Goal: Information Seeking & Learning: Find specific fact

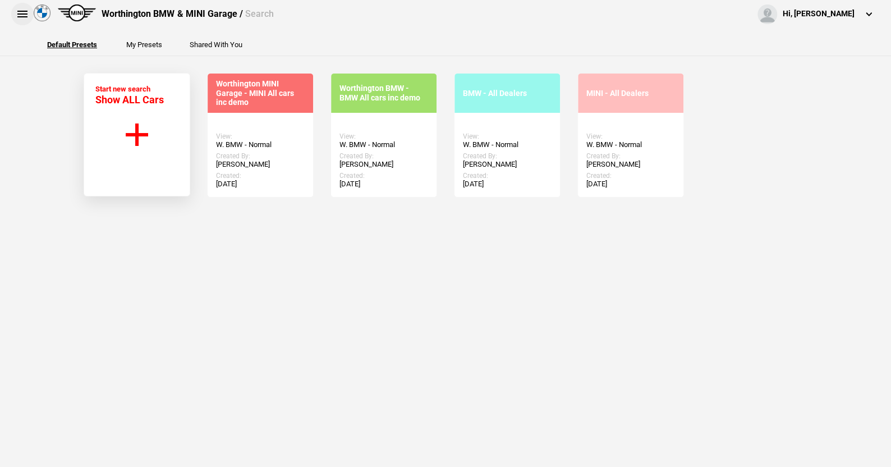
click at [16, 12] on button at bounding box center [22, 14] width 22 height 22
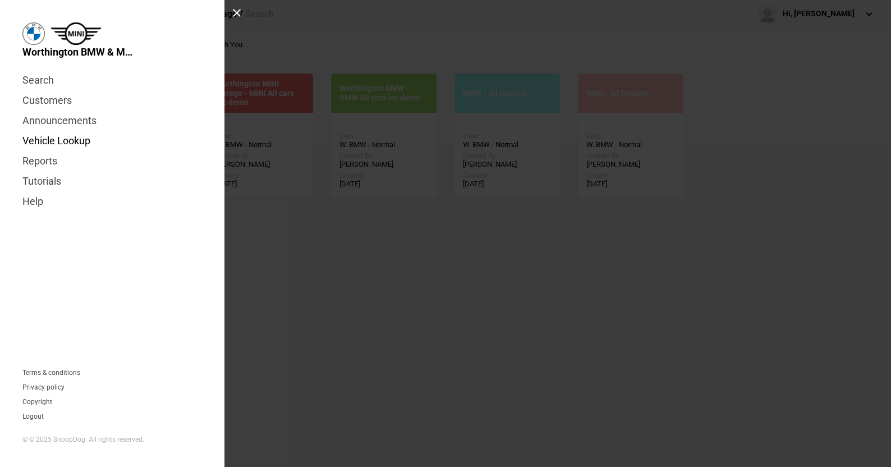
click at [82, 143] on link "Vehicle Lookup" at bounding box center [112, 141] width 180 height 20
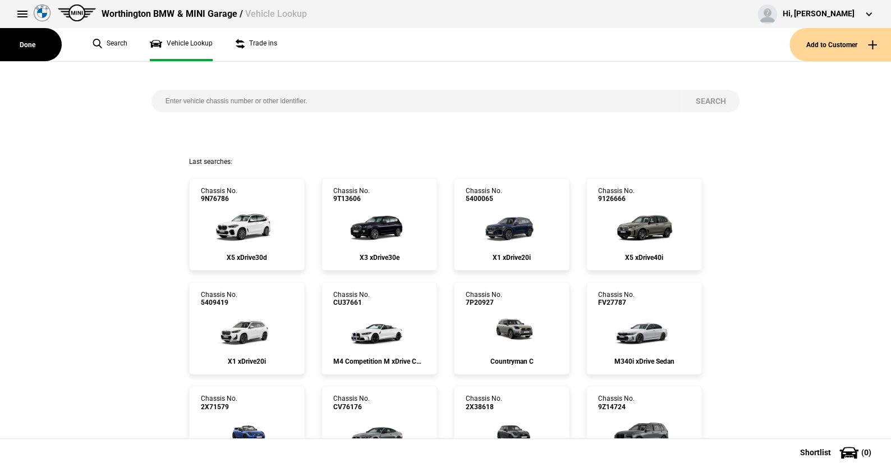
click at [158, 100] on input "search" at bounding box center [417, 101] width 530 height 22
paste input "[US_VEHICLE_IDENTIFICATION_NUMBER]"
type input "[US_VEHICLE_IDENTIFICATION_NUMBER]"
click at [699, 94] on button "Search" at bounding box center [710, 101] width 58 height 22
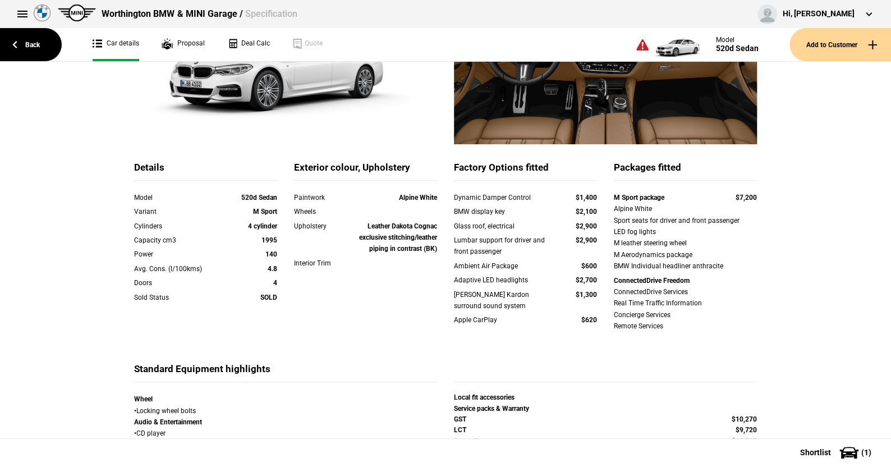
scroll to position [168, 0]
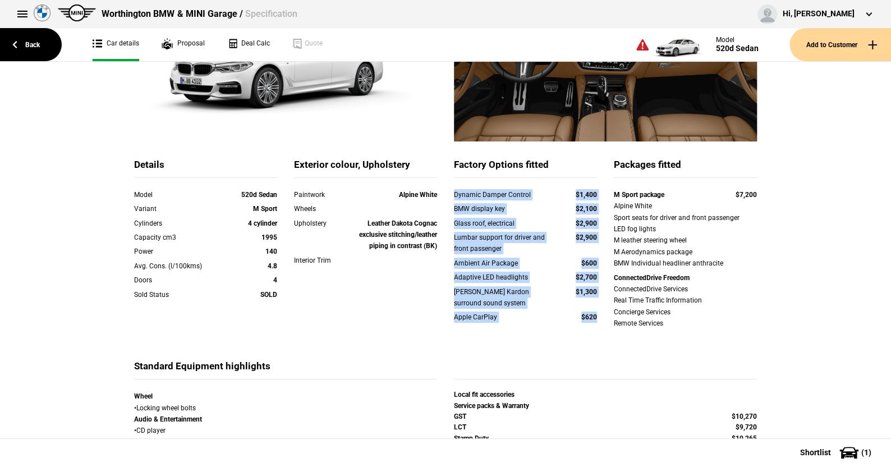
drag, startPoint x: 448, startPoint y: 196, endPoint x: 594, endPoint y: 317, distance: 189.0
click at [594, 317] on div "Dynamic Damper Control $1,400 BMW display key $2,100 Glass roof, electrical $2,…" at bounding box center [525, 263] width 143 height 148
copy div "Dynamic Damper Control $1,400 BMW display key $2,100 Glass roof, electrical $2,…"
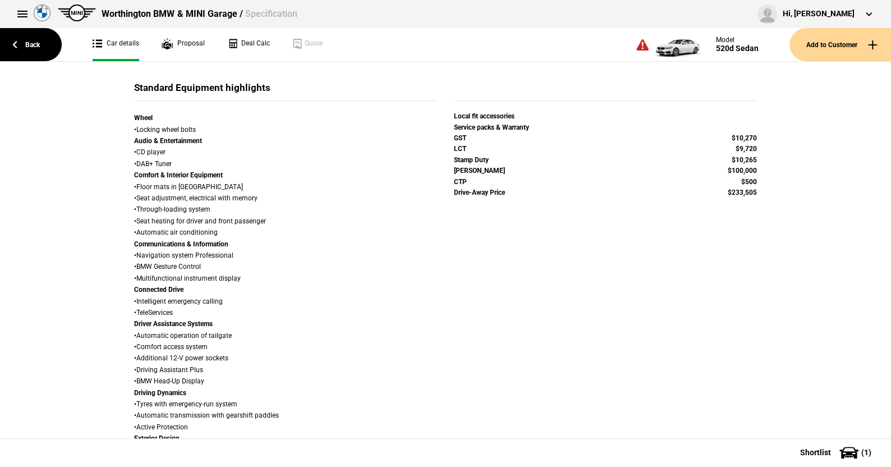
scroll to position [449, 0]
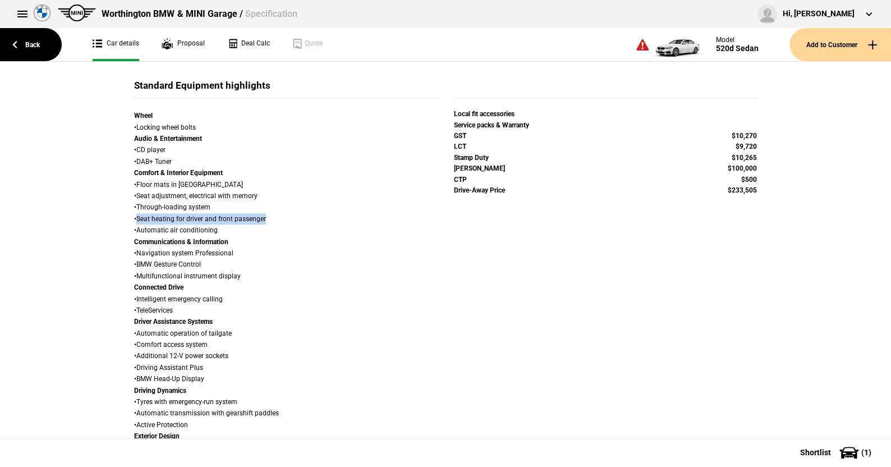
drag, startPoint x: 132, startPoint y: 218, endPoint x: 263, endPoint y: 218, distance: 130.2
click at [263, 218] on div "Wheel • Locking wheel bolts Audio & Entertainment • CD player • DAB+ Tuner Comf…" at bounding box center [285, 373] width 303 height 526
copy div "Seat heating for driver and front passenger"
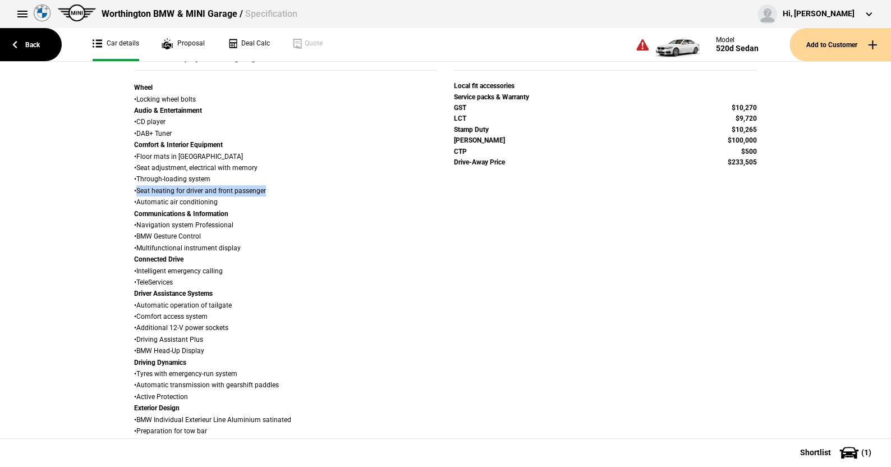
scroll to position [505, 0]
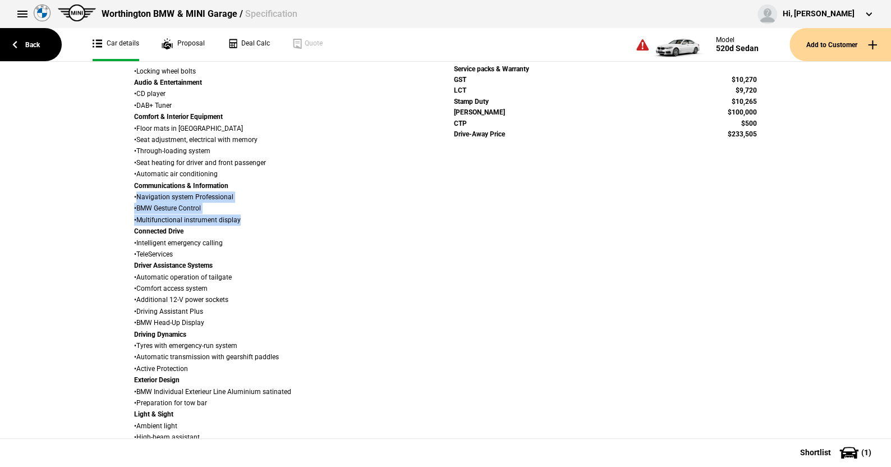
drag, startPoint x: 132, startPoint y: 196, endPoint x: 246, endPoint y: 218, distance: 115.5
click at [246, 218] on div "Wheel • Locking wheel bolts Audio & Entertainment • CD player • DAB+ Tuner Comf…" at bounding box center [285, 317] width 303 height 526
copy div "Navigation system Professional • BMW Gesture Control • Multifunctional instrume…"
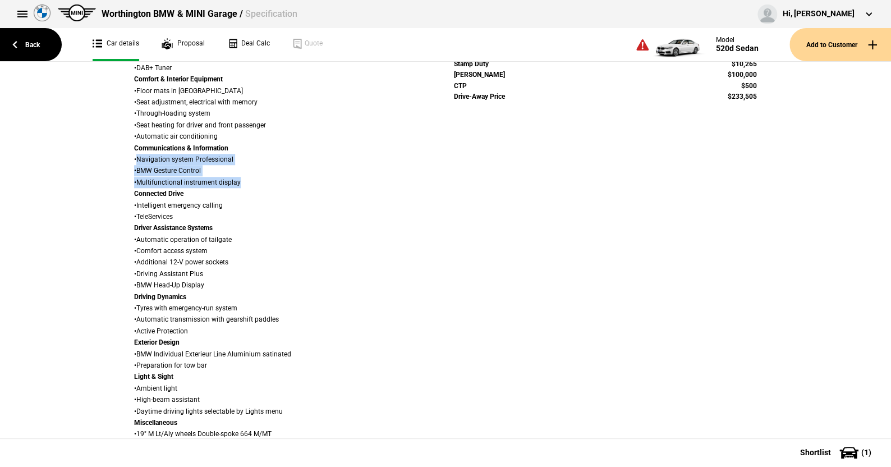
scroll to position [561, 0]
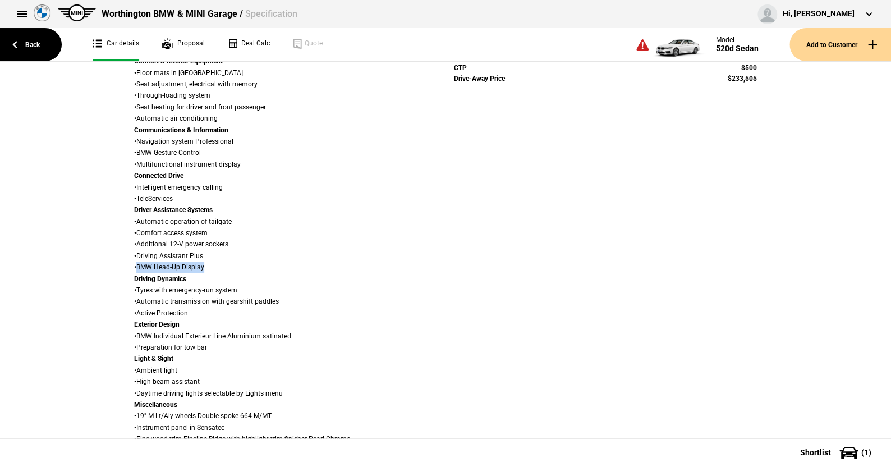
drag, startPoint x: 200, startPoint y: 267, endPoint x: 134, endPoint y: 267, distance: 66.2
click at [134, 267] on div "Wheel • Locking wheel bolts Audio & Entertainment • CD player • DAB+ Tuner Comf…" at bounding box center [285, 261] width 303 height 526
copy div "BMW Head-Up Display"
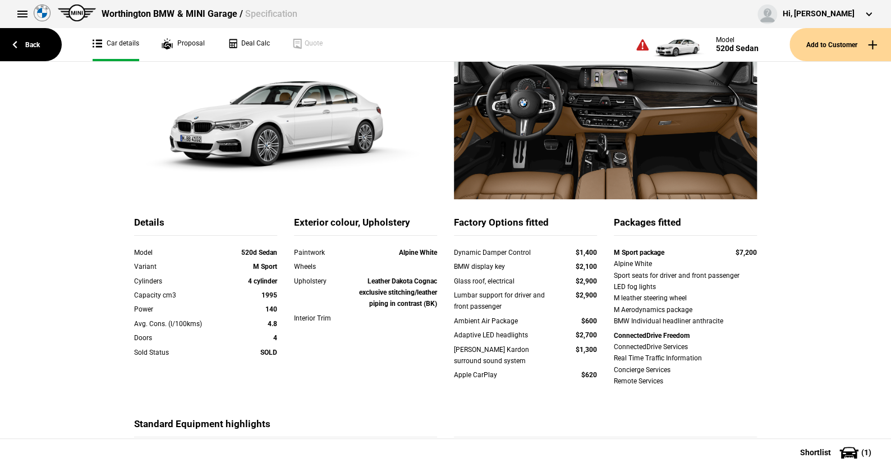
scroll to position [112, 0]
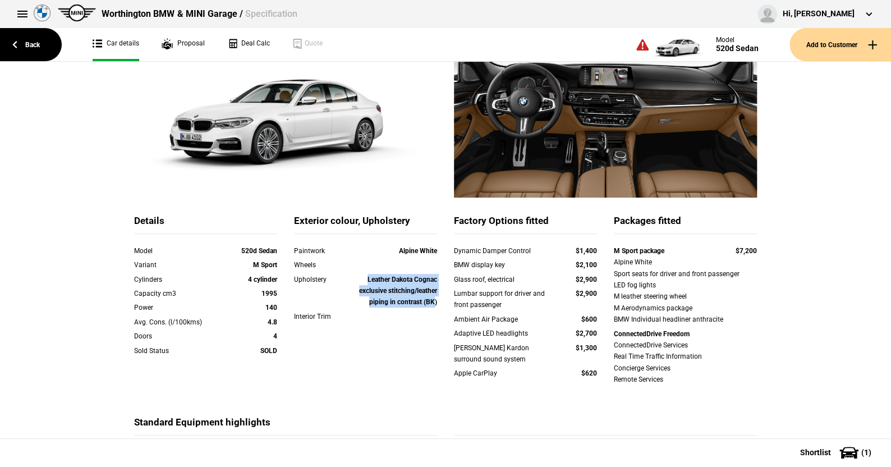
drag, startPoint x: 357, startPoint y: 280, endPoint x: 431, endPoint y: 302, distance: 76.7
click at [431, 302] on div "Leather Dakota Cognac exclusive stitching/leather piping in contrast (BK)" at bounding box center [394, 291] width 86 height 34
copy strong "Leather Dakota Cognac exclusive stitching/leather piping in contrast (BK"
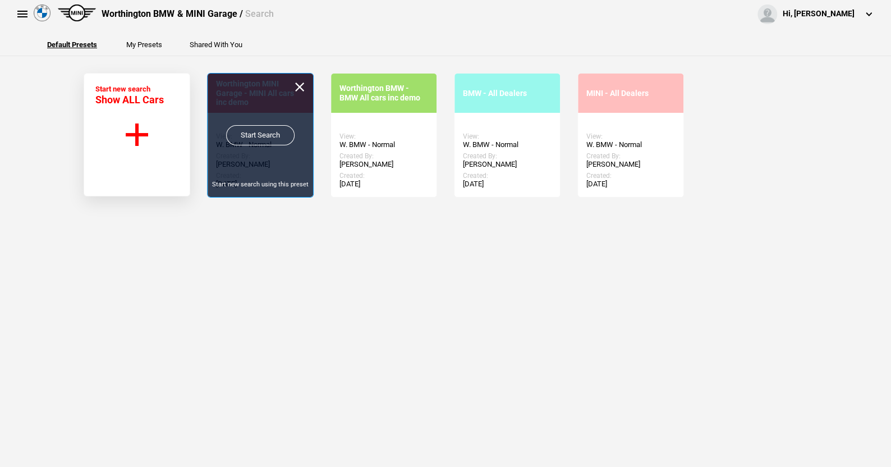
click at [257, 128] on link "Start Search" at bounding box center [260, 135] width 68 height 20
click at [249, 131] on link "Start Search" at bounding box center [260, 135] width 68 height 20
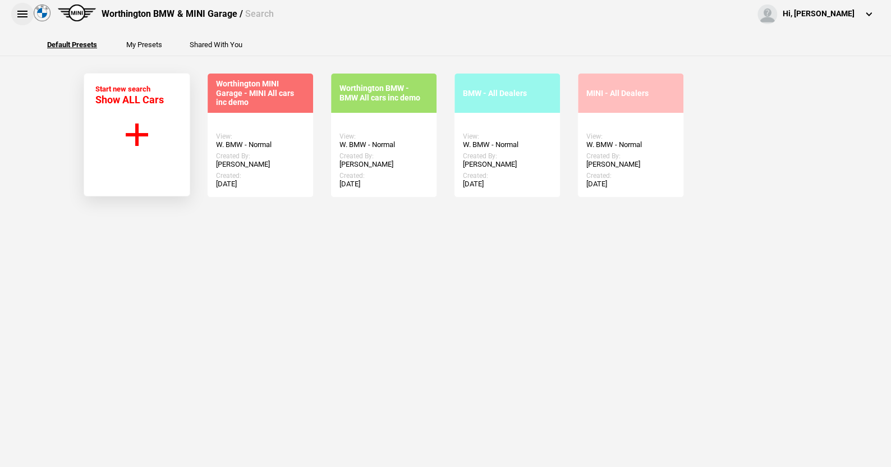
click at [20, 10] on button at bounding box center [22, 14] width 22 height 22
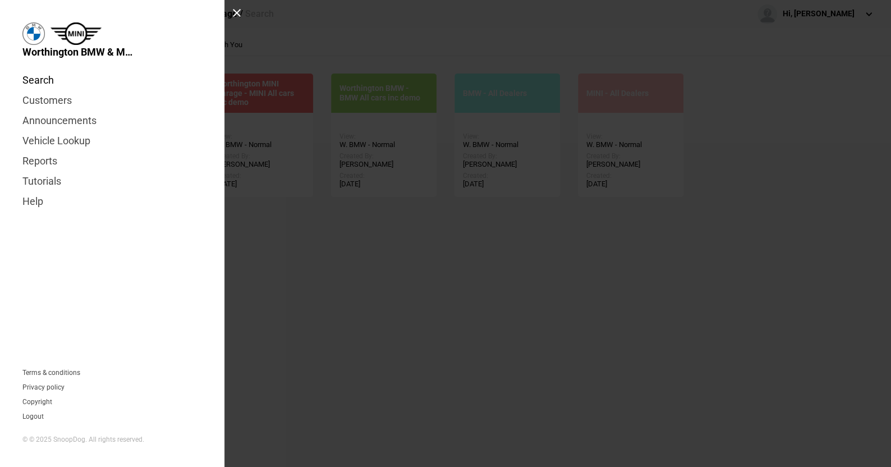
click at [34, 81] on link "Search" at bounding box center [112, 80] width 180 height 20
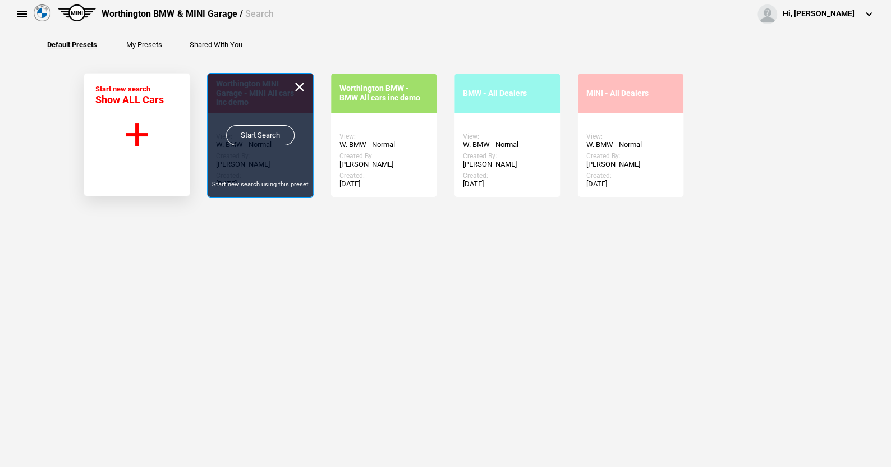
click at [252, 134] on link "Start Search" at bounding box center [260, 135] width 68 height 20
click at [249, 130] on link "Start Search" at bounding box center [260, 135] width 68 height 20
